Goal: Check status

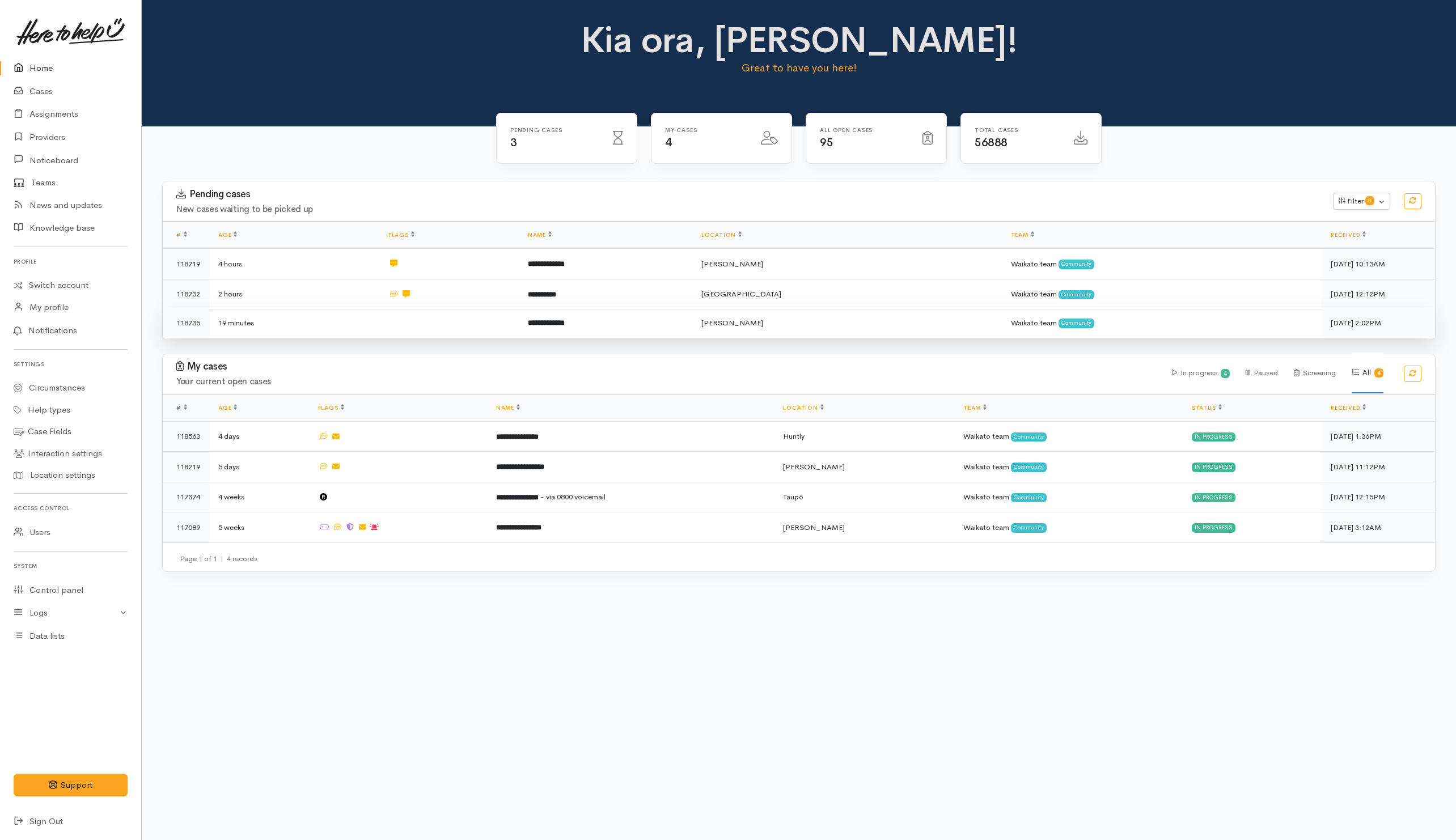
click at [424, 322] on td at bounding box center [449, 322] width 139 height 30
